Goal: Transaction & Acquisition: Obtain resource

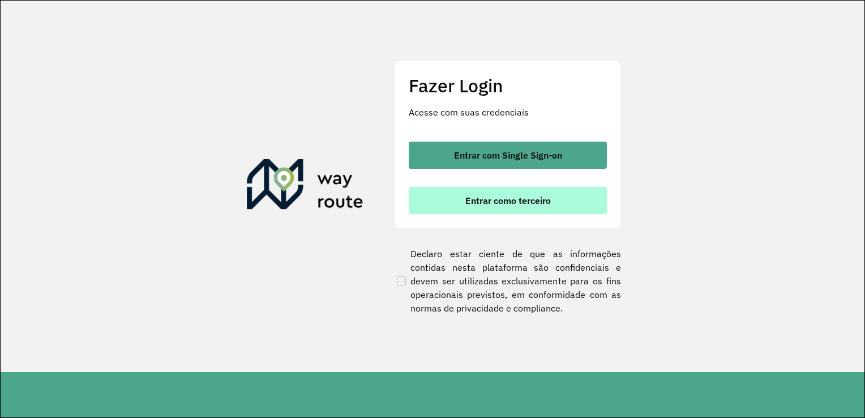
click at [477, 198] on span "Entrar como terceiro" at bounding box center [509, 200] width 86 height 9
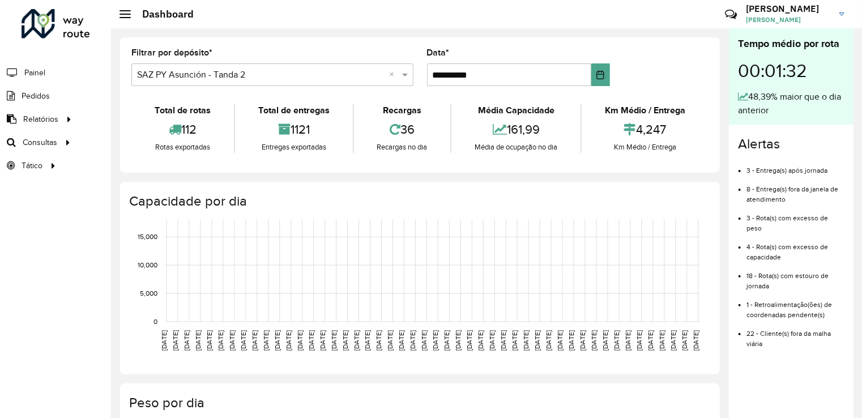
click at [754, 128] on div "Alertas 3 - Entrega(s) após jornada 8 - Entrega(s) fora da janela de atendiment…" at bounding box center [791, 247] width 125 height 245
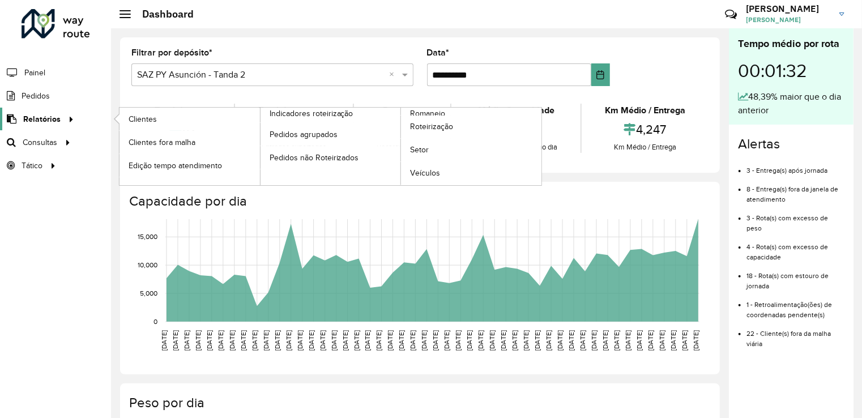
click at [35, 118] on span "Relatórios" at bounding box center [41, 119] width 37 height 12
click at [39, 113] on span "Relatórios" at bounding box center [41, 119] width 37 height 12
click at [61, 117] on div at bounding box center [69, 119] width 17 height 12
click at [55, 119] on span "Relatórios" at bounding box center [41, 119] width 37 height 12
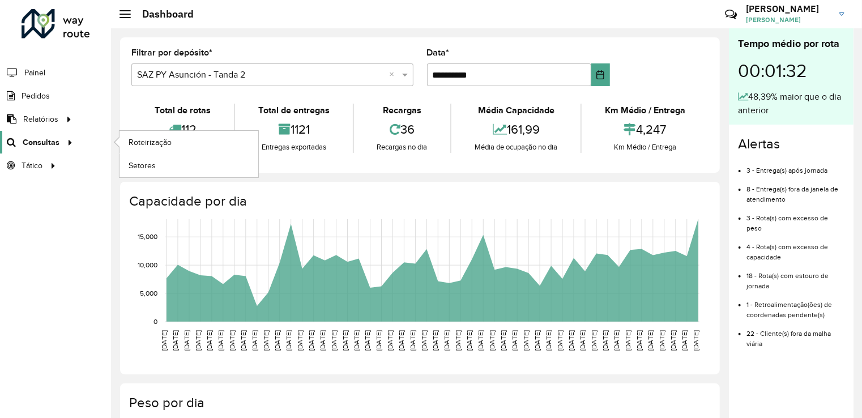
click at [45, 142] on span "Consultas" at bounding box center [41, 142] width 37 height 12
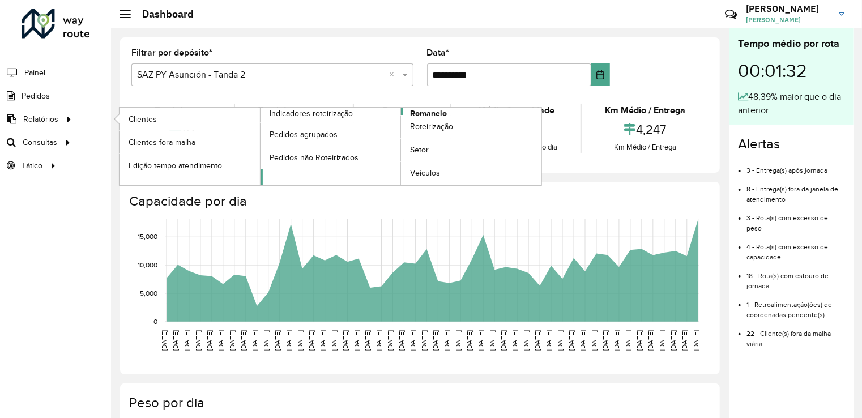
click at [424, 111] on span "Romaneio" at bounding box center [428, 114] width 37 height 12
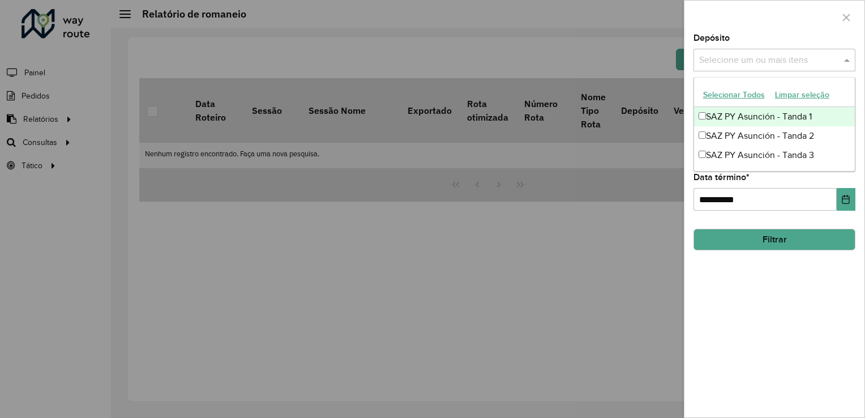
click at [724, 57] on input "text" at bounding box center [769, 61] width 145 height 14
click at [720, 115] on div "SAZ PY Asunción - Tanda 1" at bounding box center [774, 116] width 161 height 19
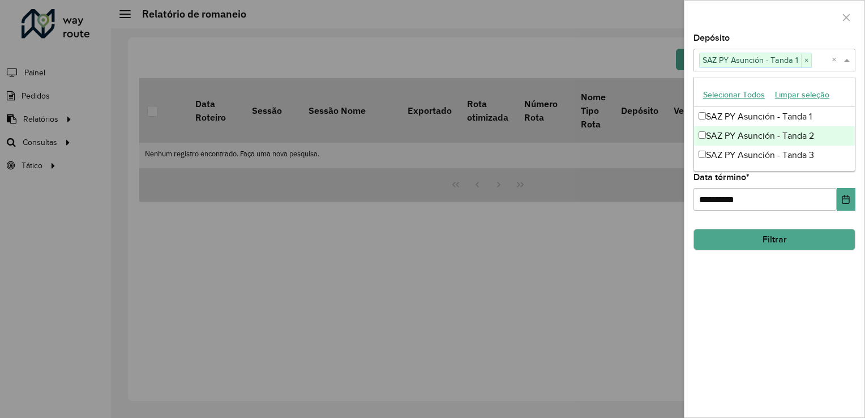
click at [719, 142] on div "SAZ PY Asunción - Tanda 2" at bounding box center [774, 135] width 161 height 19
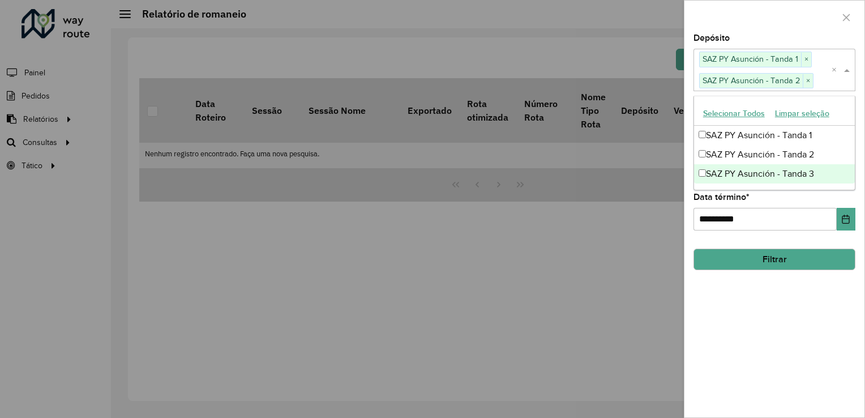
click at [720, 170] on div "SAZ PY Asunción - Tanda 3" at bounding box center [774, 173] width 161 height 19
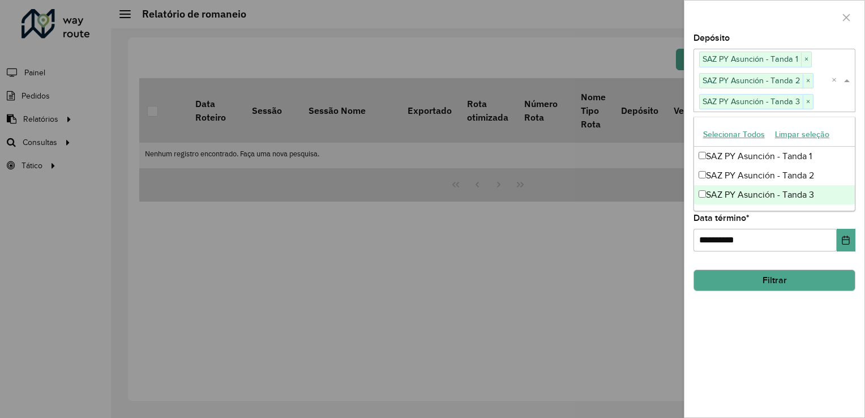
click at [771, 218] on div "**********" at bounding box center [775, 232] width 162 height 37
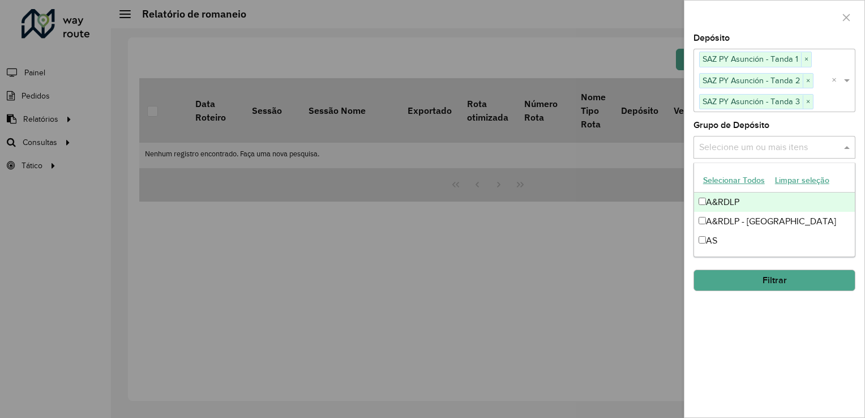
click at [710, 141] on input "text" at bounding box center [769, 147] width 145 height 14
click at [708, 203] on div "A&RDLP" at bounding box center [774, 202] width 161 height 19
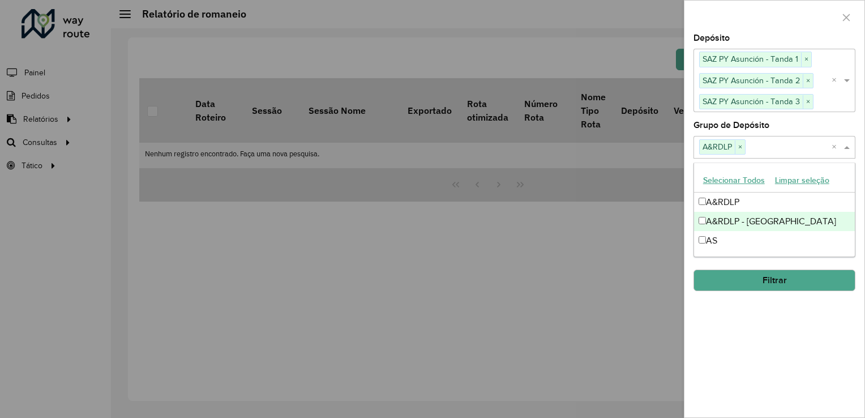
click at [709, 222] on div "A&RDLP - [GEOGRAPHIC_DATA]" at bounding box center [774, 221] width 161 height 19
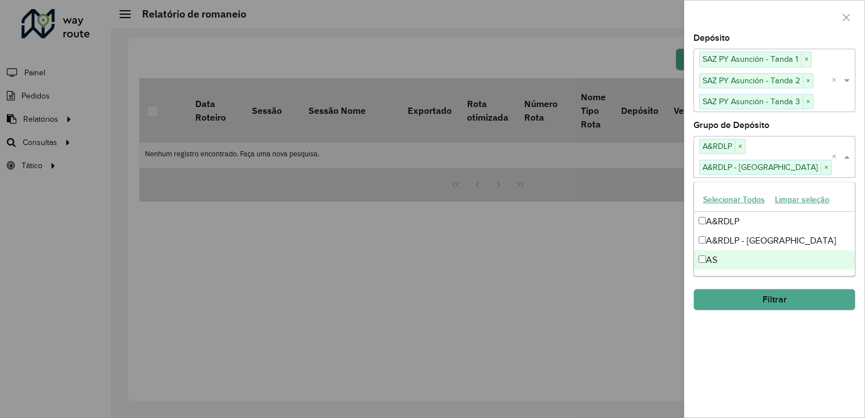
click at [710, 257] on div "AS" at bounding box center [774, 259] width 161 height 19
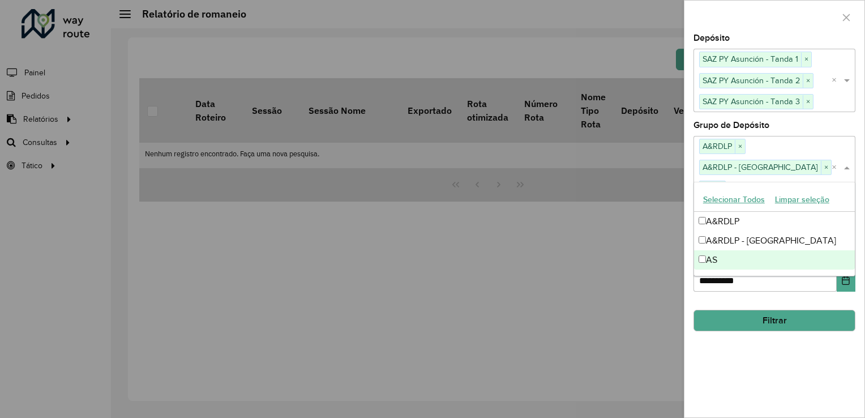
click at [788, 301] on hb-field-button "Filtrar" at bounding box center [775, 316] width 162 height 31
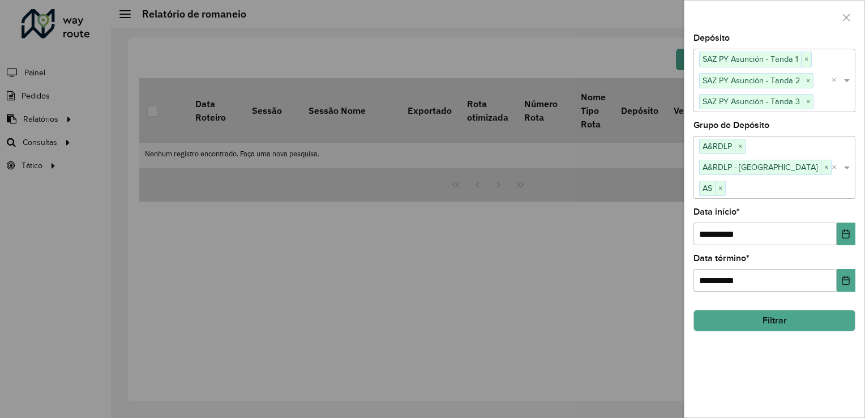
click at [767, 310] on button "Filtrar" at bounding box center [775, 321] width 162 height 22
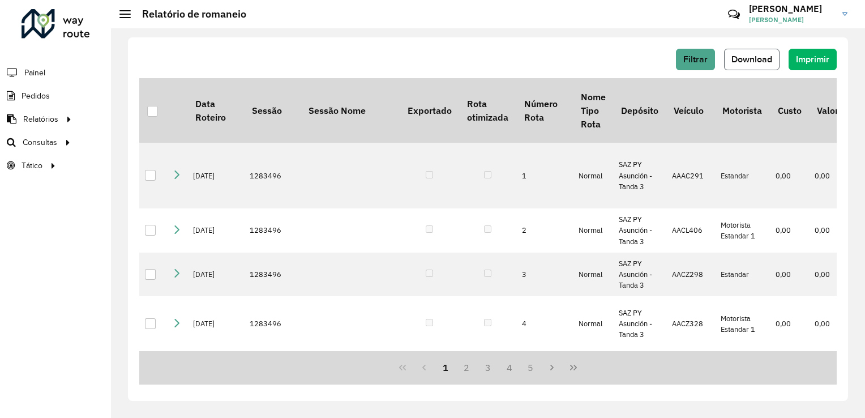
click at [750, 58] on span "Download" at bounding box center [752, 59] width 41 height 10
